Goal: Transaction & Acquisition: Purchase product/service

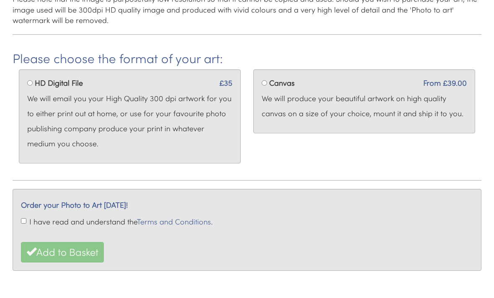
scroll to position [325, 0]
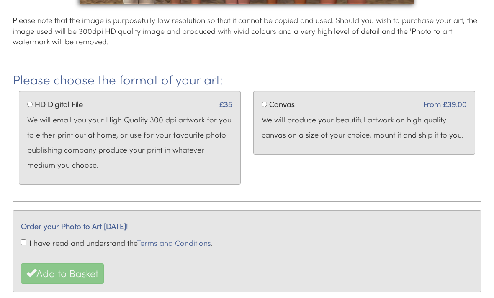
click at [29, 94] on div "HD Digital File £35 We will email you your High Quality 300 dpi artwork for you…" at bounding box center [130, 138] width 222 height 94
radio input "true"
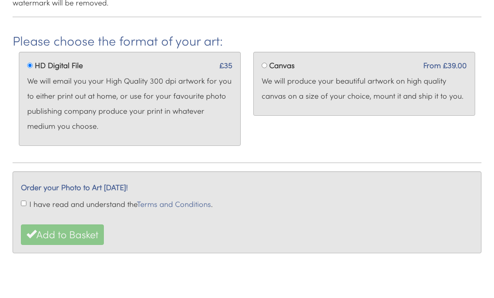
scroll to position [369, 0]
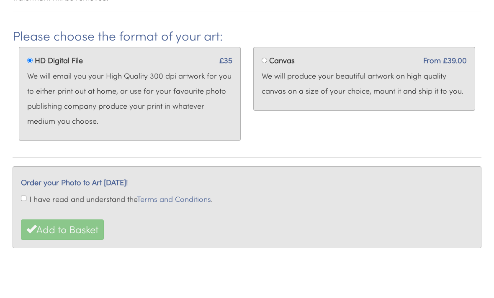
click at [21, 198] on input "I have read and understand the Terms and Conditions ." at bounding box center [23, 198] width 5 height 5
checkbox input "true"
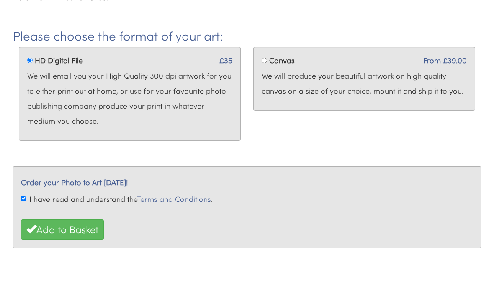
click at [76, 229] on button "Add to Basket" at bounding box center [62, 230] width 83 height 20
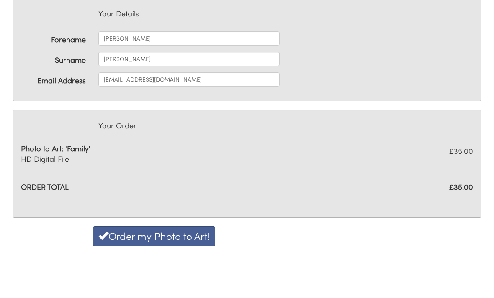
scroll to position [97, 0]
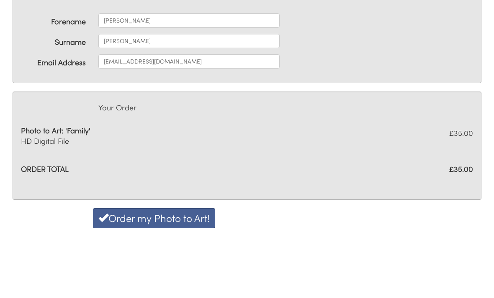
click at [164, 215] on button "Order my Photo to Art!" at bounding box center [154, 218] width 122 height 20
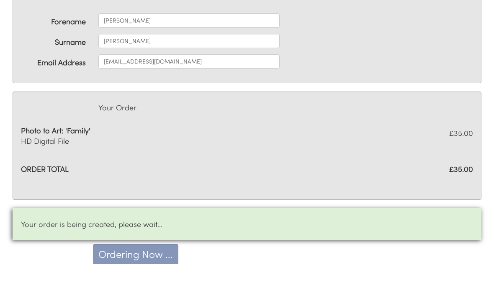
scroll to position [123, 0]
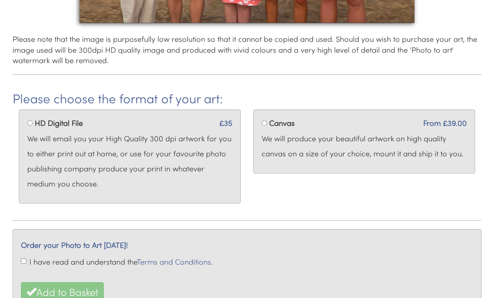
scroll to position [306, 0]
click at [24, 261] on input "I have read and understand the Terms and Conditions ." at bounding box center [23, 261] width 5 height 5
checkbox input "true"
click at [32, 121] on input "HD Digital File" at bounding box center [29, 123] width 5 height 5
radio input "true"
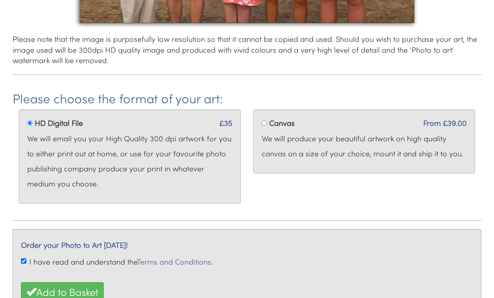
click at [85, 288] on button "Add to Basket" at bounding box center [62, 292] width 83 height 20
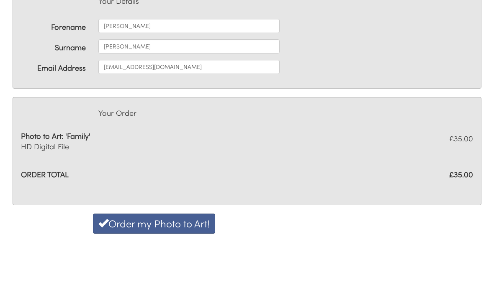
scroll to position [91, 0]
click at [156, 214] on button "Order my Photo to Art!" at bounding box center [154, 224] width 122 height 20
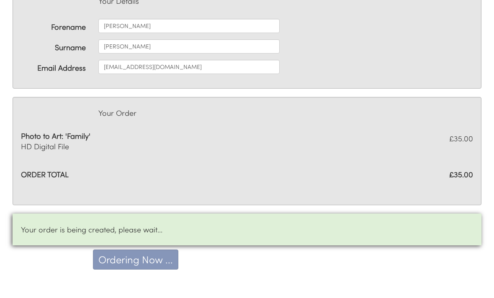
scroll to position [118, 0]
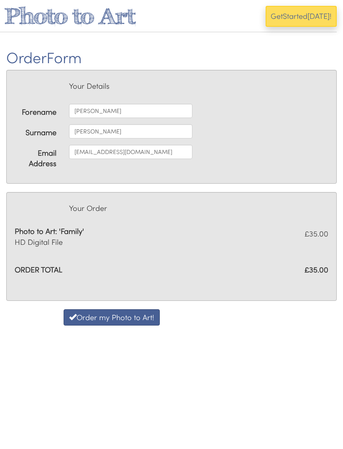
click at [110, 315] on button "Order my Photo to Art!" at bounding box center [112, 317] width 96 height 17
